Goal: Transaction & Acquisition: Download file/media

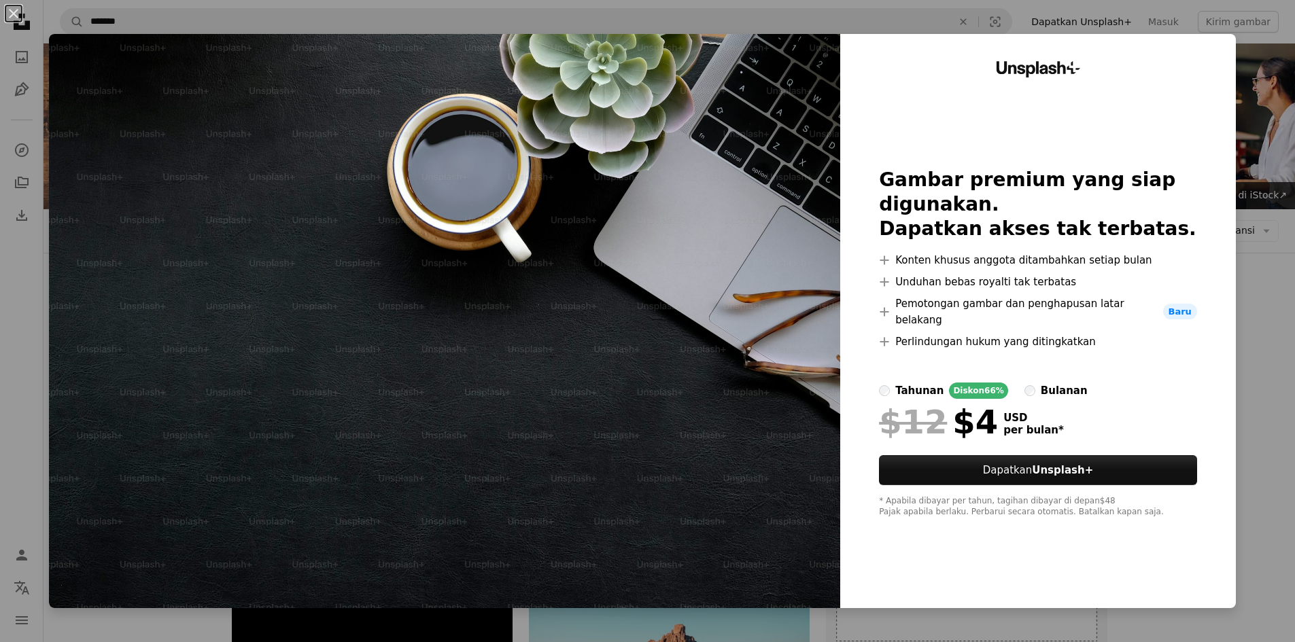
scroll to position [272, 0]
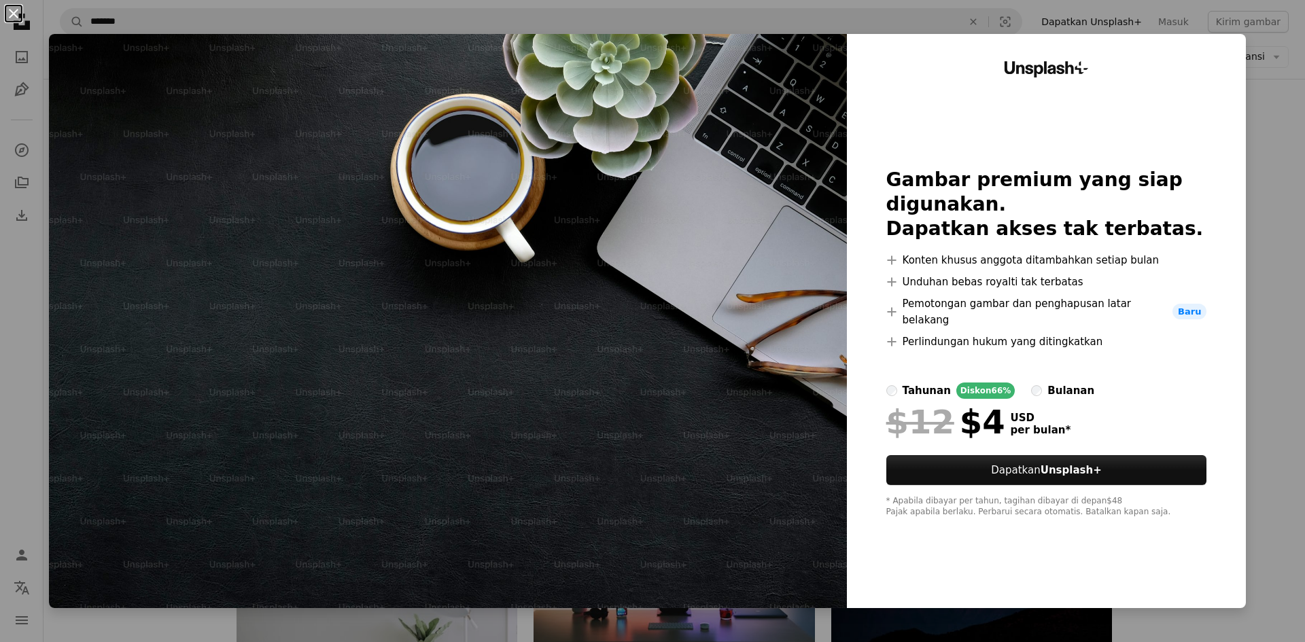
click at [18, 8] on button "An X shape" at bounding box center [13, 13] width 16 height 16
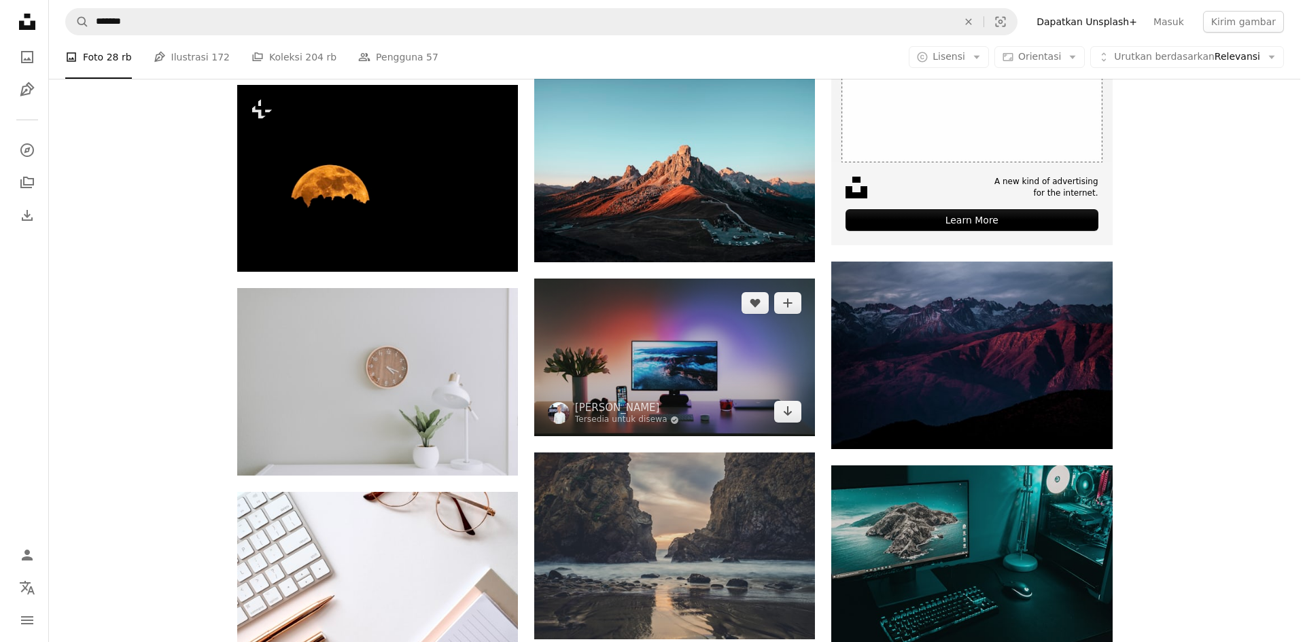
scroll to position [612, 0]
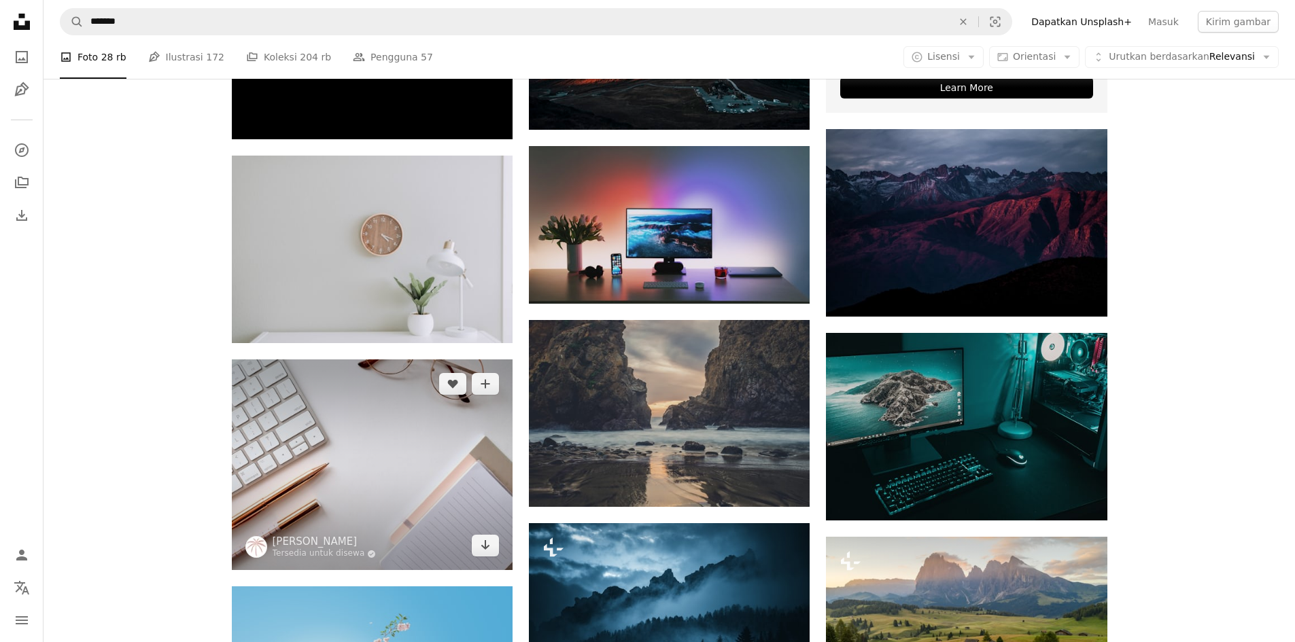
click at [390, 490] on img at bounding box center [372, 465] width 281 height 211
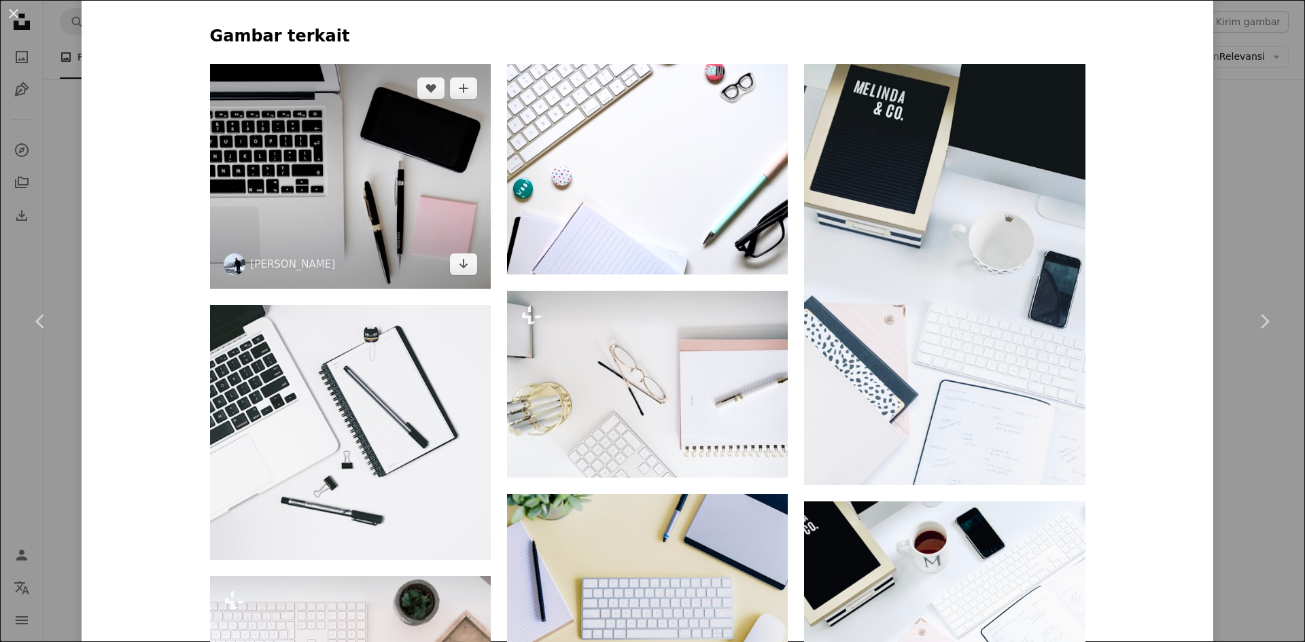
scroll to position [1020, 0]
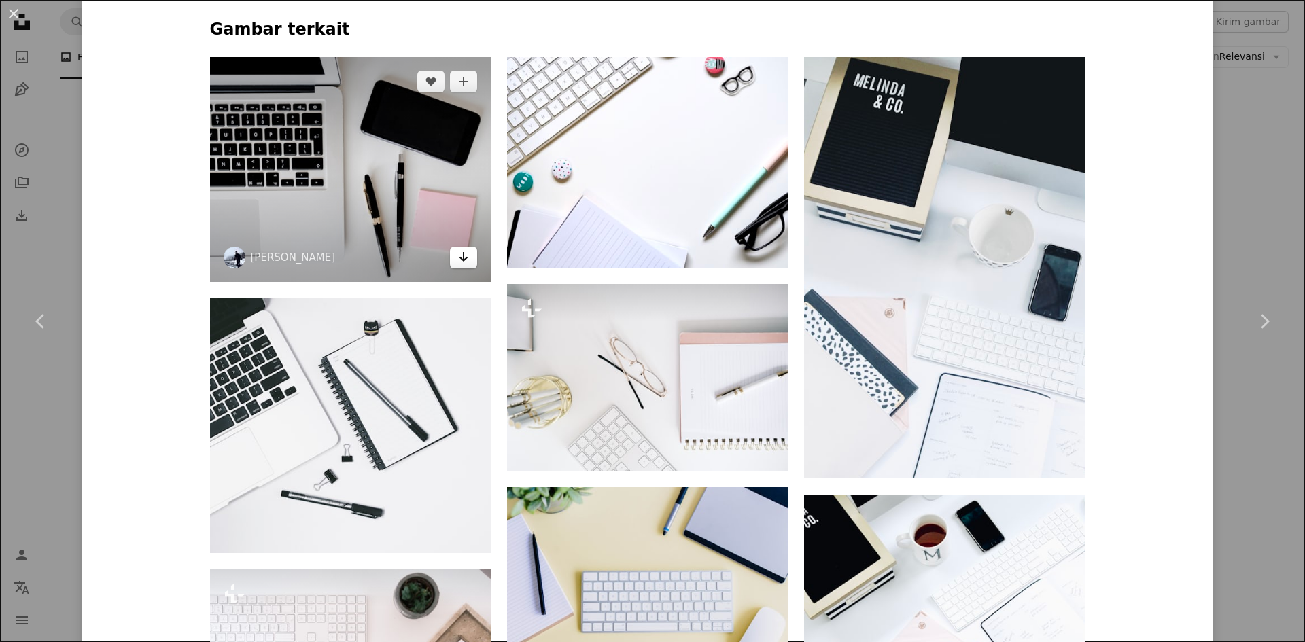
click at [460, 259] on icon "Unduh" at bounding box center [464, 257] width 9 height 10
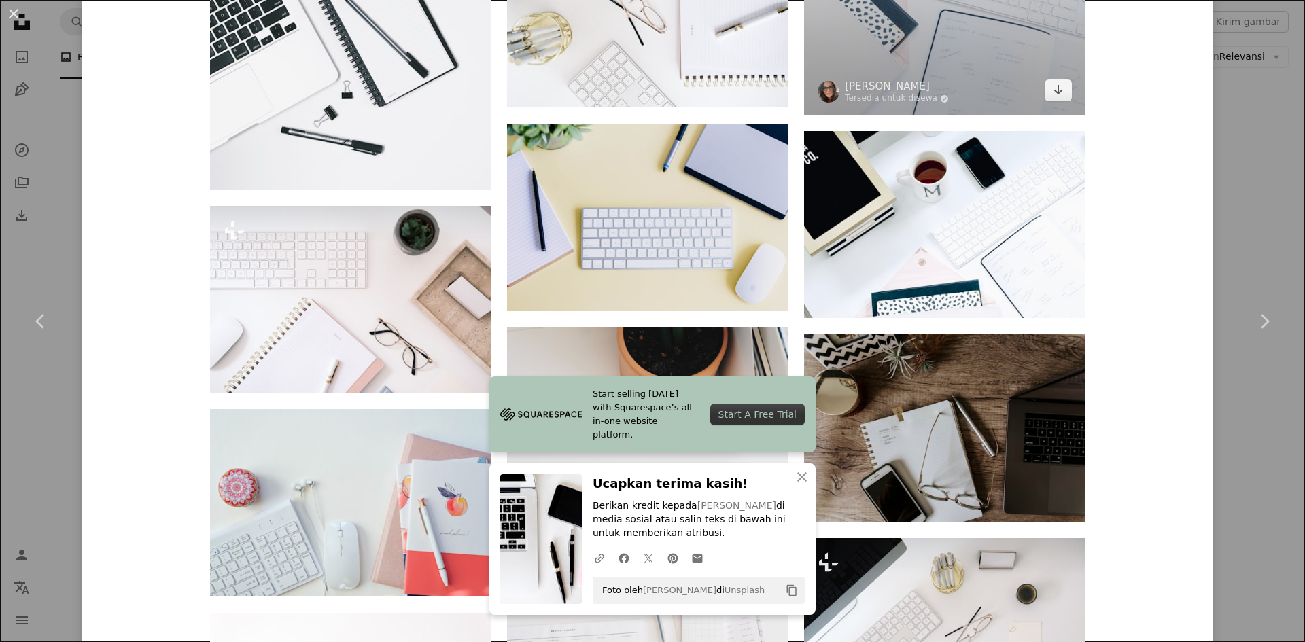
scroll to position [1428, 0]
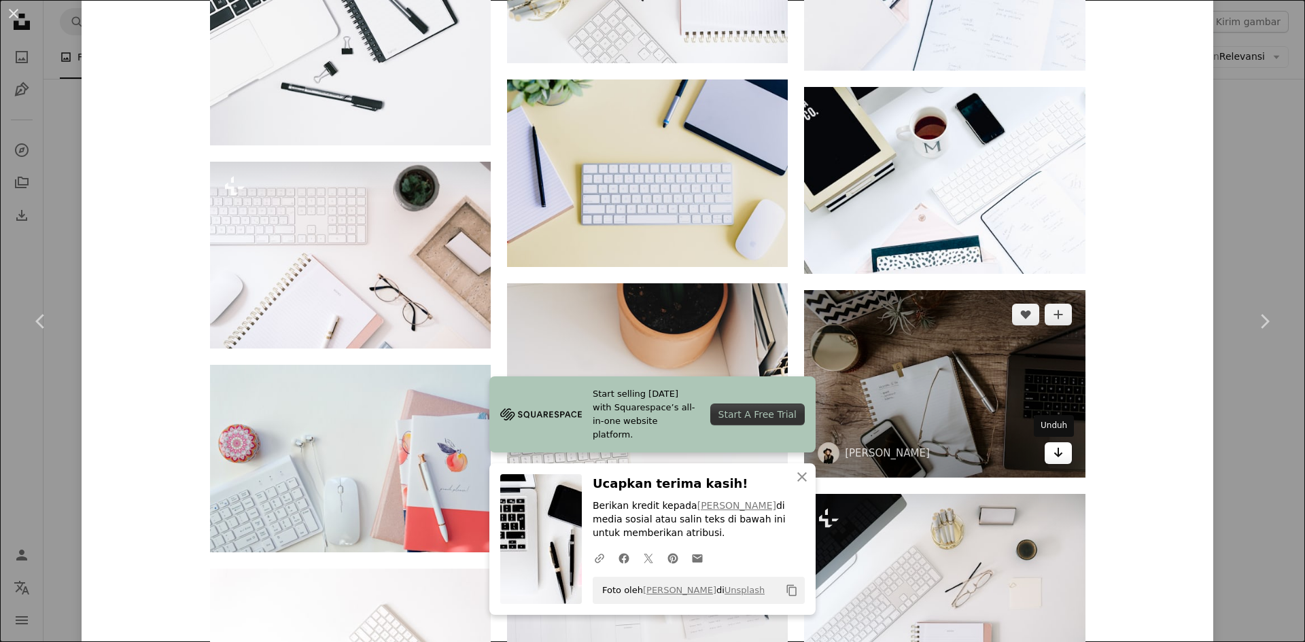
click at [1062, 457] on link "Arrow pointing down" at bounding box center [1058, 454] width 27 height 22
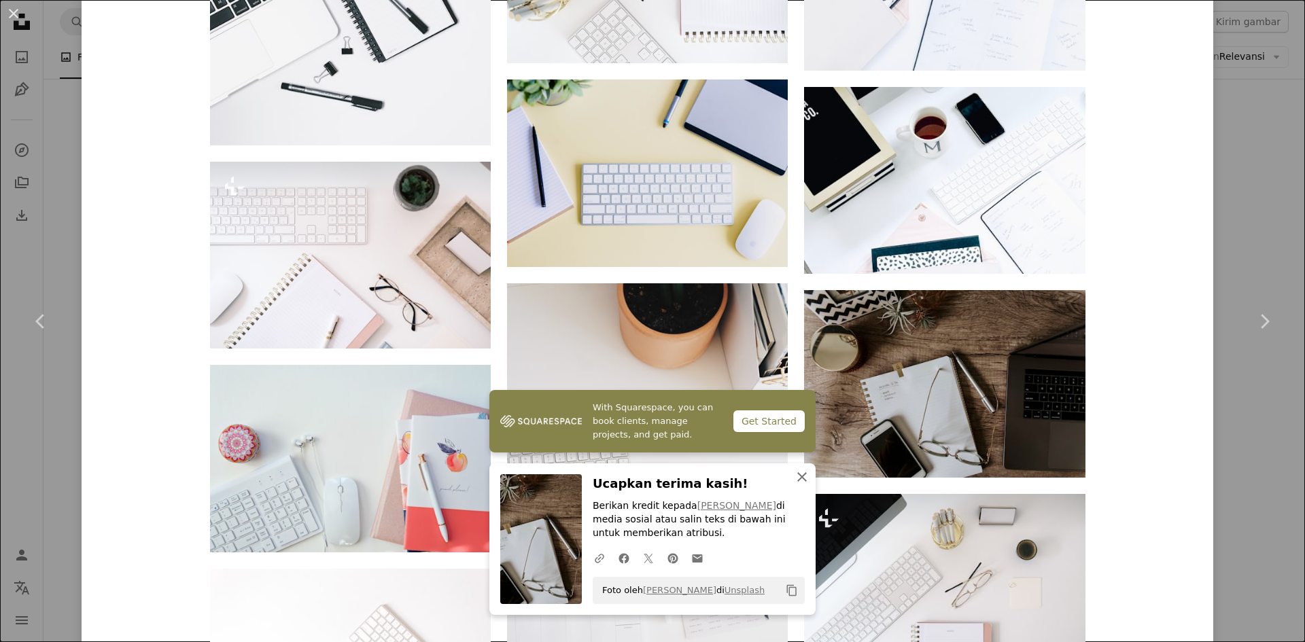
click at [795, 477] on icon "An X shape" at bounding box center [802, 477] width 16 height 16
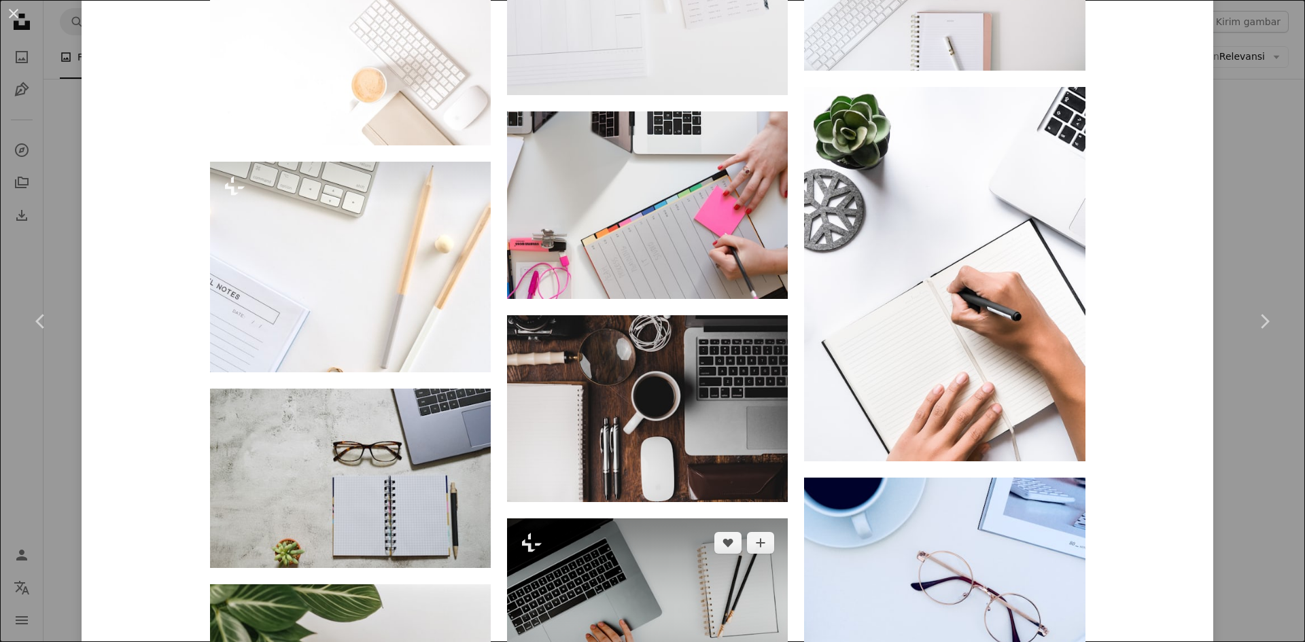
scroll to position [2039, 0]
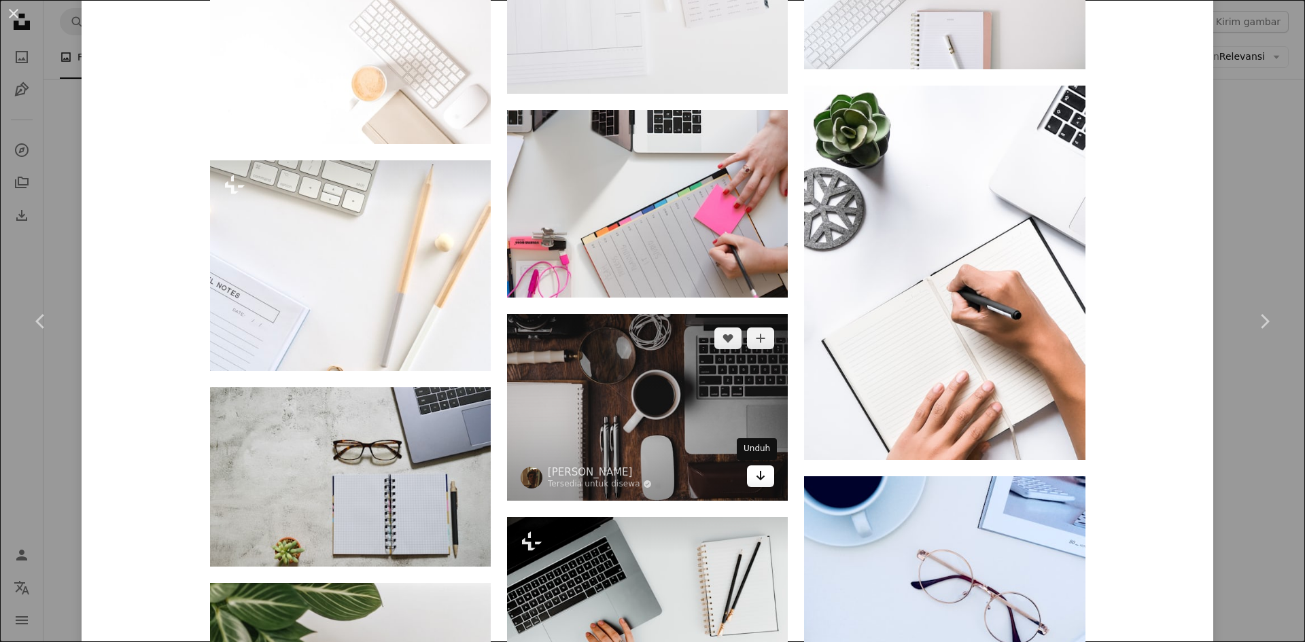
click at [757, 478] on icon "Unduh" at bounding box center [761, 476] width 9 height 10
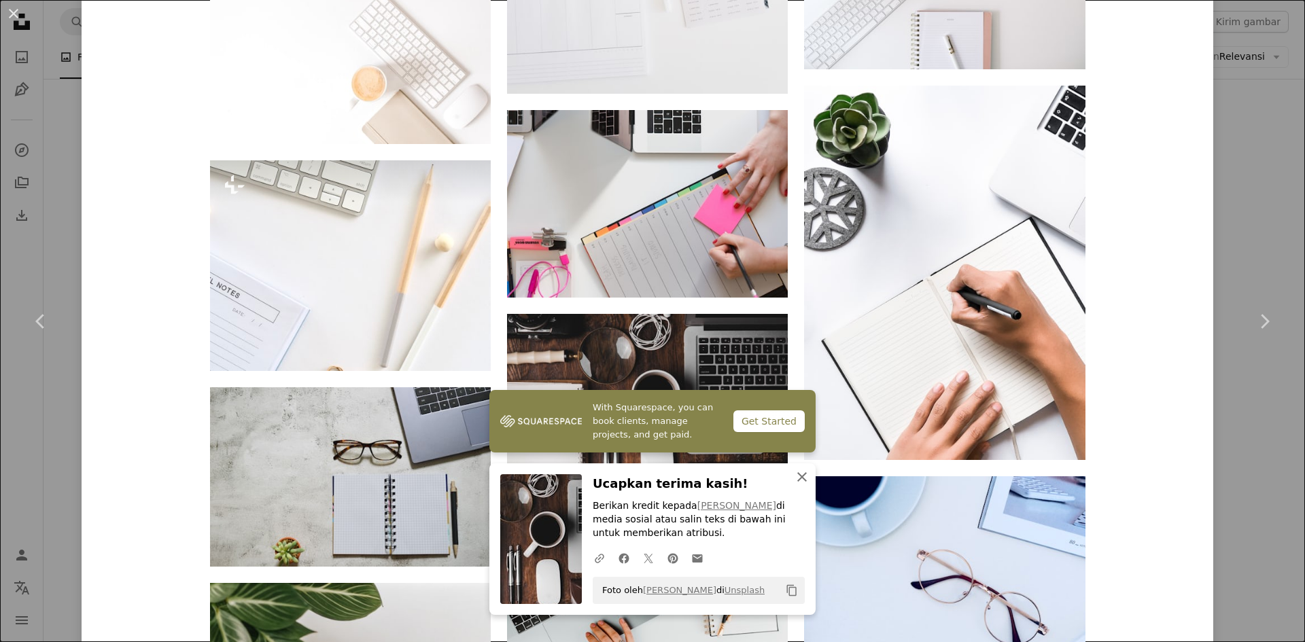
click at [795, 477] on icon "An X shape" at bounding box center [802, 477] width 16 height 16
